Goal: Task Accomplishment & Management: Use online tool/utility

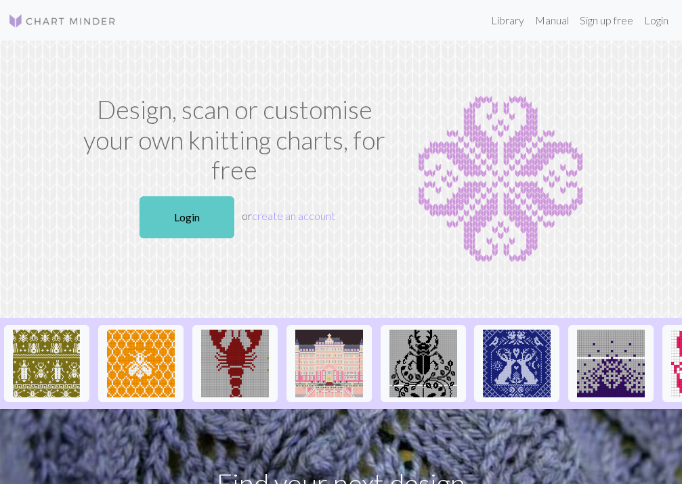
click at [173, 215] on link "Login" at bounding box center [186, 217] width 95 height 42
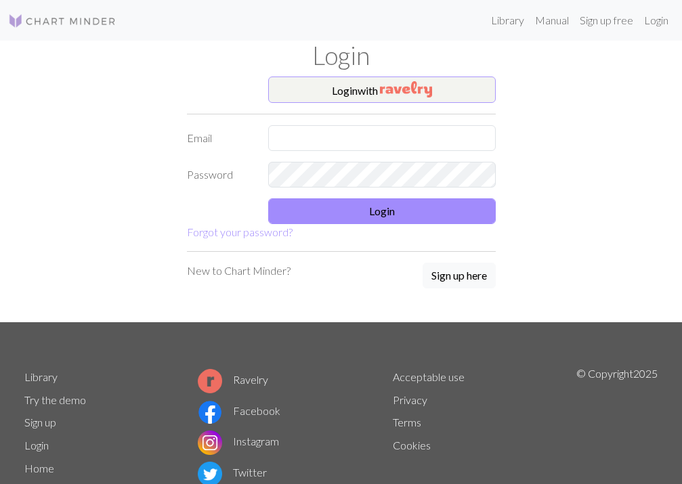
click at [378, 91] on button "Login with" at bounding box center [381, 90] width 227 height 27
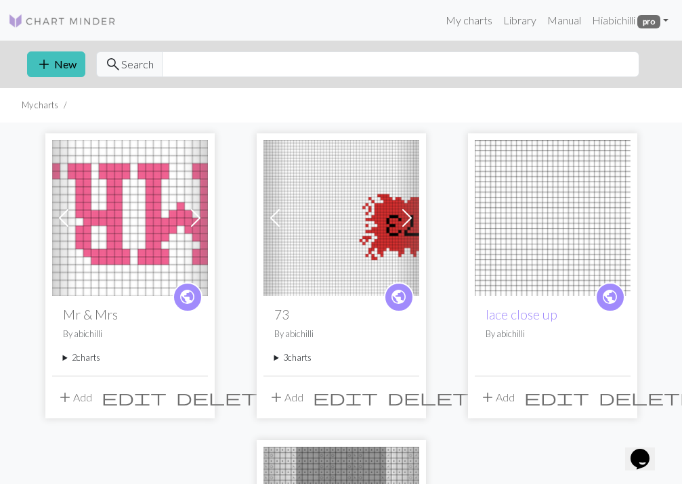
click at [89, 359] on summary "2 charts" at bounding box center [130, 357] width 134 height 13
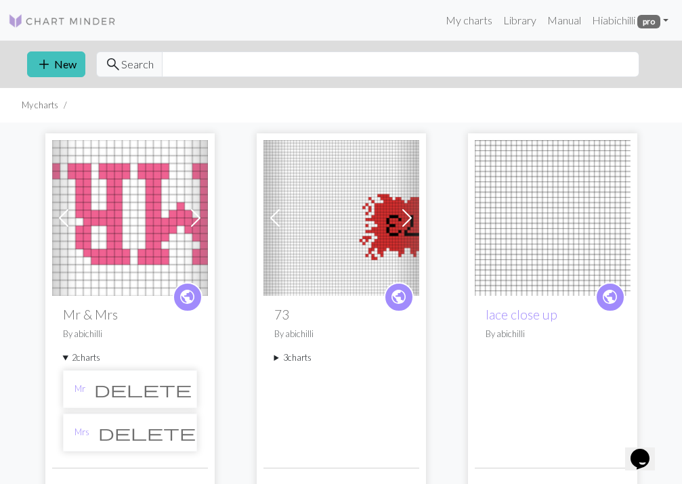
click at [72, 391] on li "Mr [PERSON_NAME]" at bounding box center [130, 389] width 134 height 38
click at [75, 391] on link "Mr" at bounding box center [79, 389] width 11 height 13
